Goal: Check status: Check status

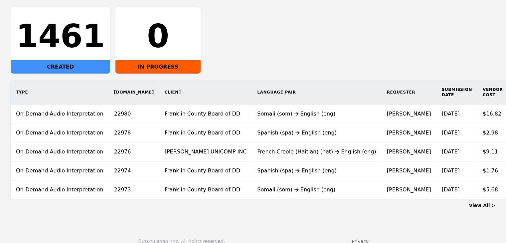
scroll to position [113, 0]
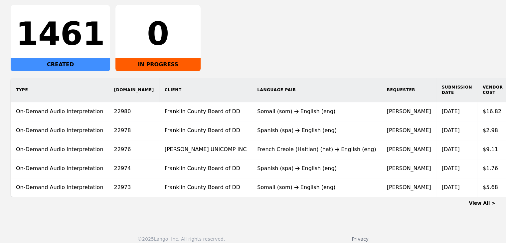
click at [489, 205] on link "View All >" at bounding box center [481, 202] width 27 height 5
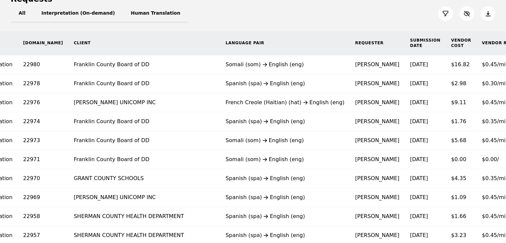
scroll to position [81, 0]
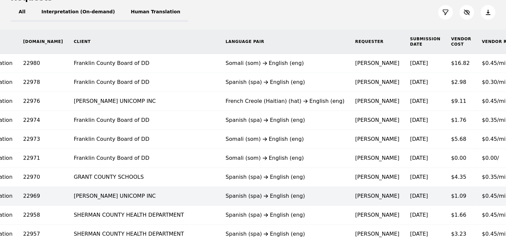
click at [404, 189] on td "[DATE]" at bounding box center [424, 196] width 41 height 19
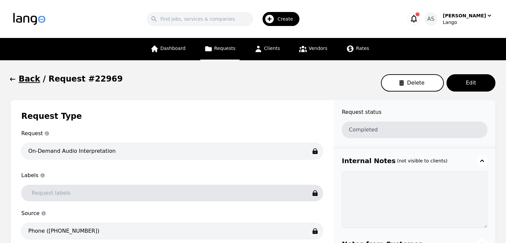
scroll to position [1, 0]
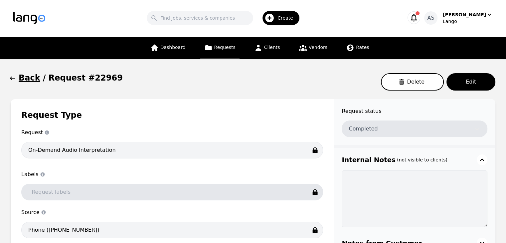
click at [14, 81] on icon "button" at bounding box center [12, 78] width 7 height 7
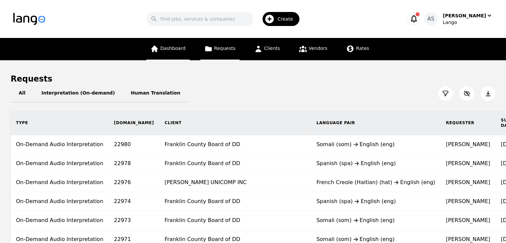
click at [180, 41] on link "Dashboard" at bounding box center [167, 49] width 43 height 22
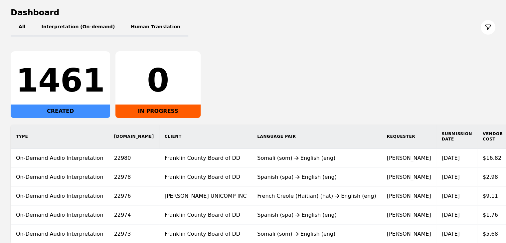
scroll to position [124, 0]
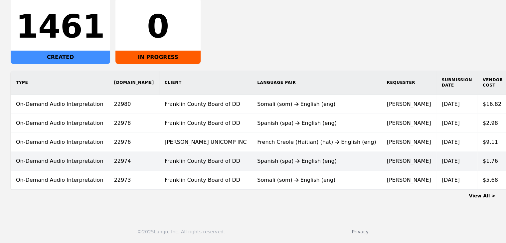
click at [258, 157] on div "Spanish (spa) English (eng)" at bounding box center [316, 161] width 119 height 8
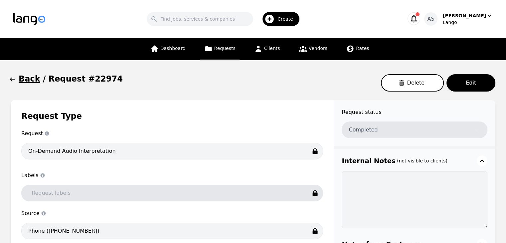
click at [15, 80] on icon "button" at bounding box center [12, 79] width 7 height 7
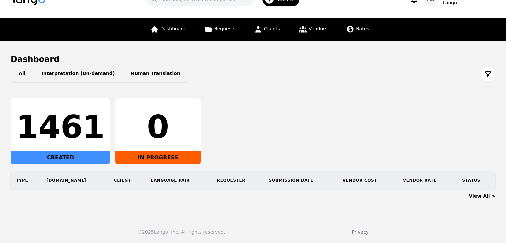
scroll to position [25, 0]
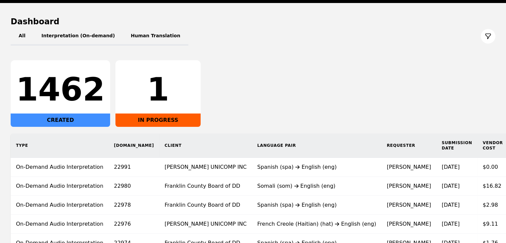
scroll to position [57, 0]
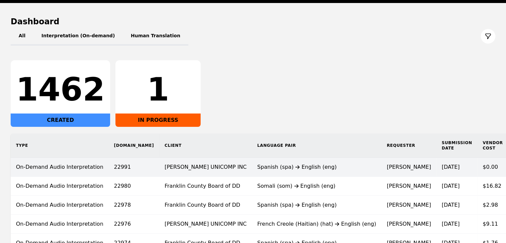
click at [257, 168] on div "Spanish (spa) English (eng)" at bounding box center [316, 167] width 119 height 8
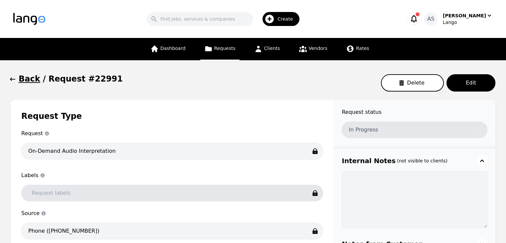
click at [10, 82] on icon "button" at bounding box center [12, 79] width 7 height 7
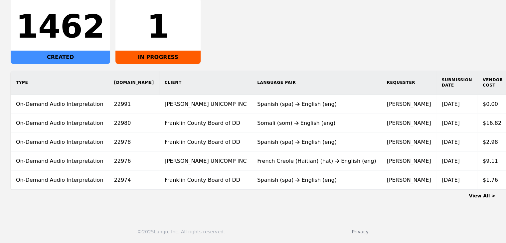
scroll to position [124, 0]
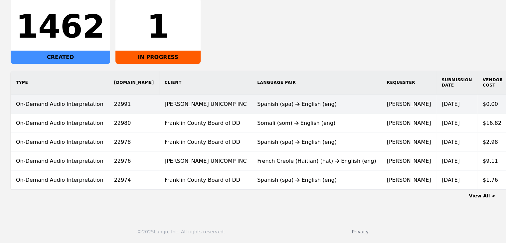
click at [293, 107] on td "Spanish (spa) English (eng)" at bounding box center [316, 104] width 129 height 19
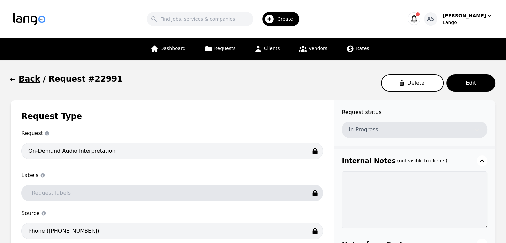
click at [15, 76] on icon "button" at bounding box center [12, 79] width 7 height 7
